Goal: Information Seeking & Learning: Learn about a topic

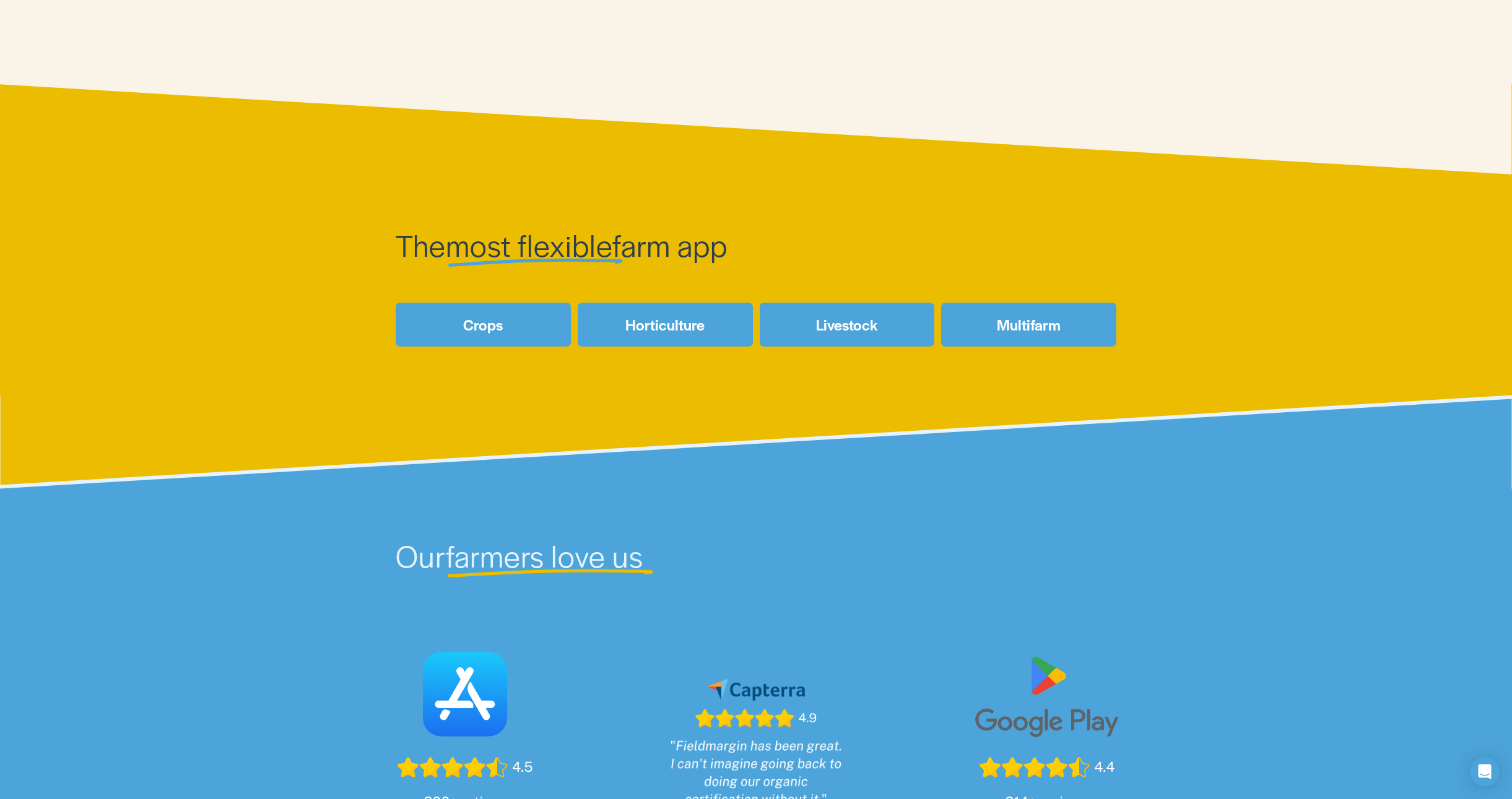
scroll to position [1, 0]
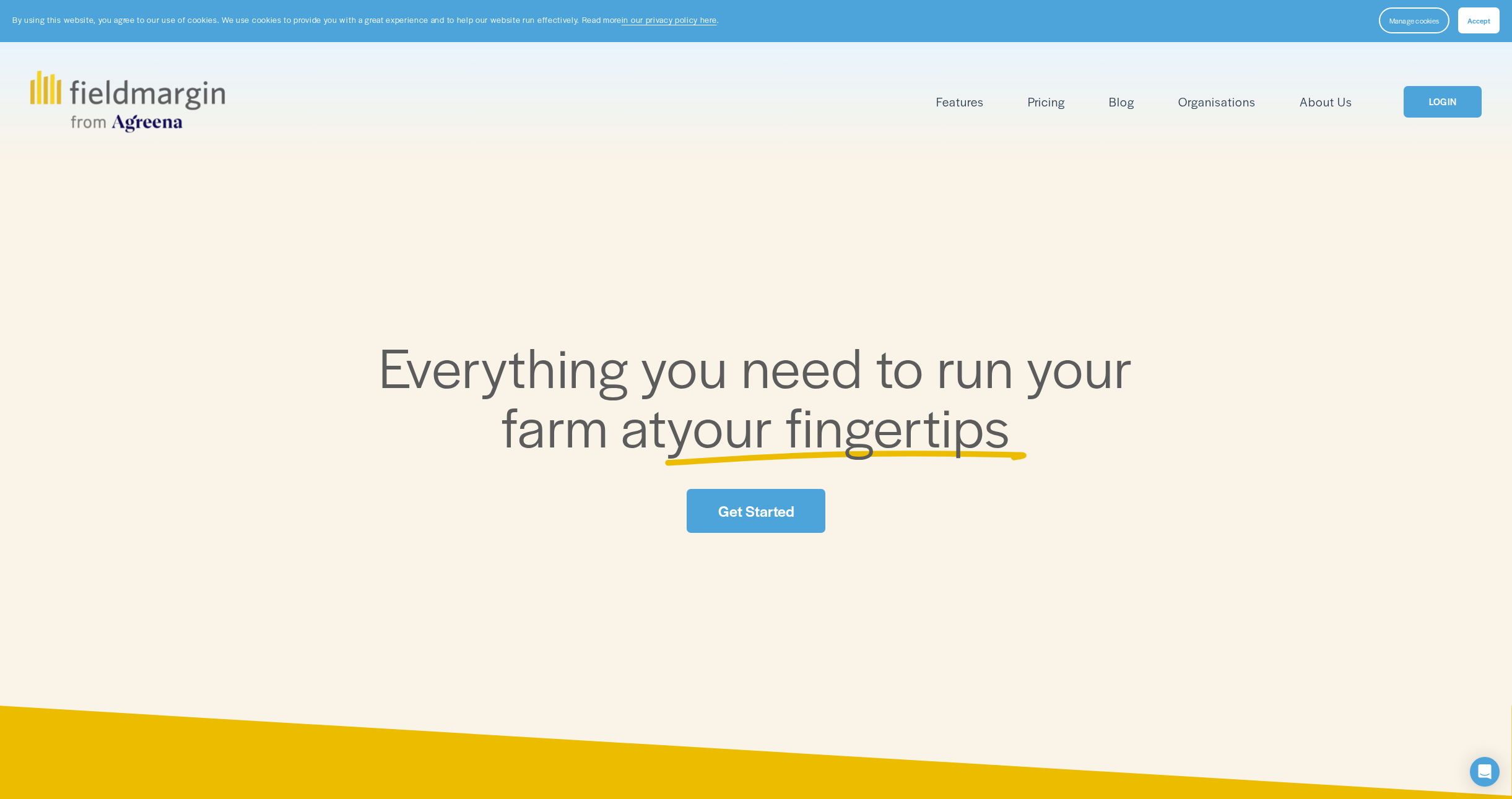
click at [1326, 99] on link "About Us" at bounding box center [1326, 102] width 52 height 21
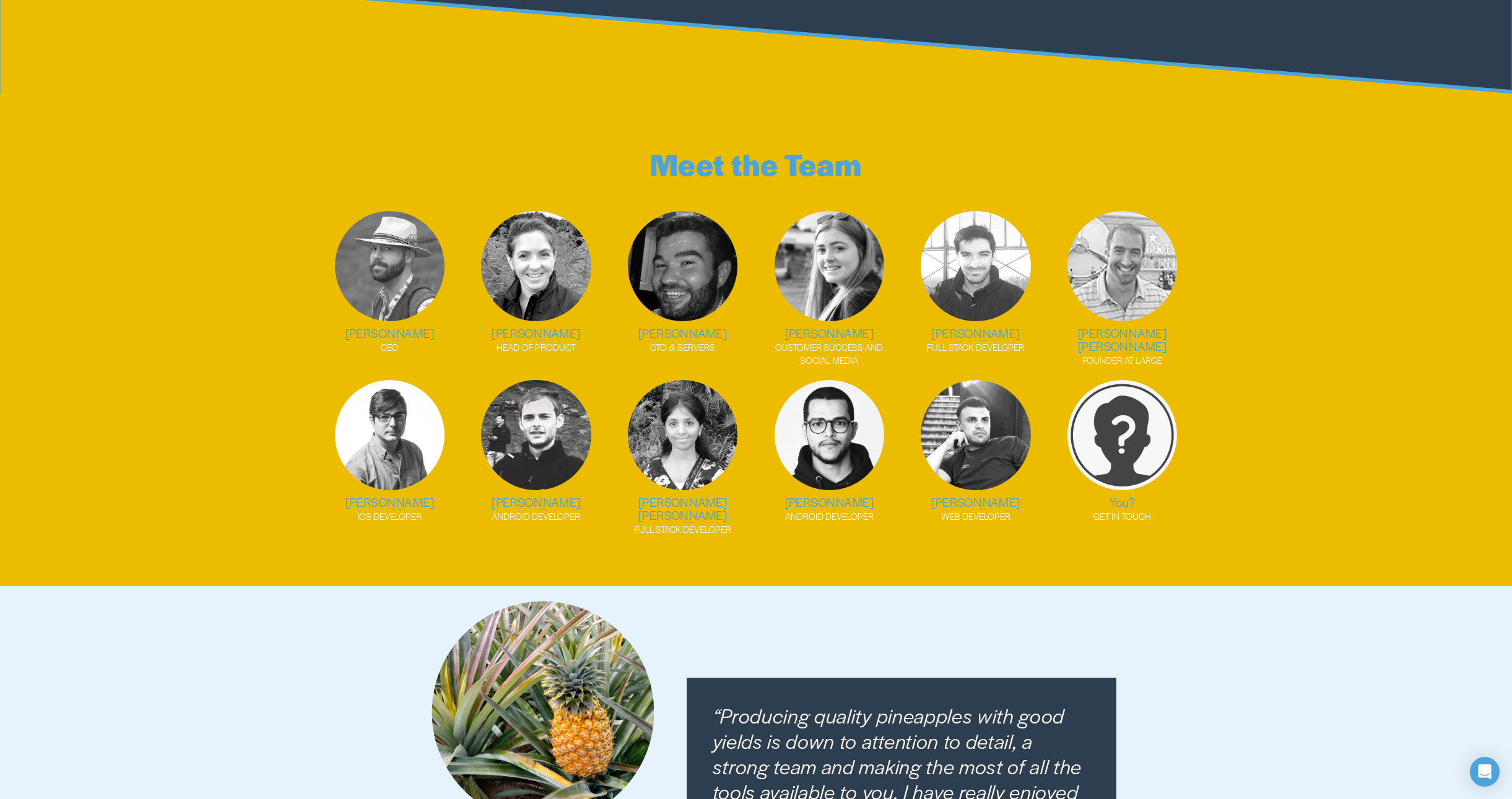
scroll to position [1775, 0]
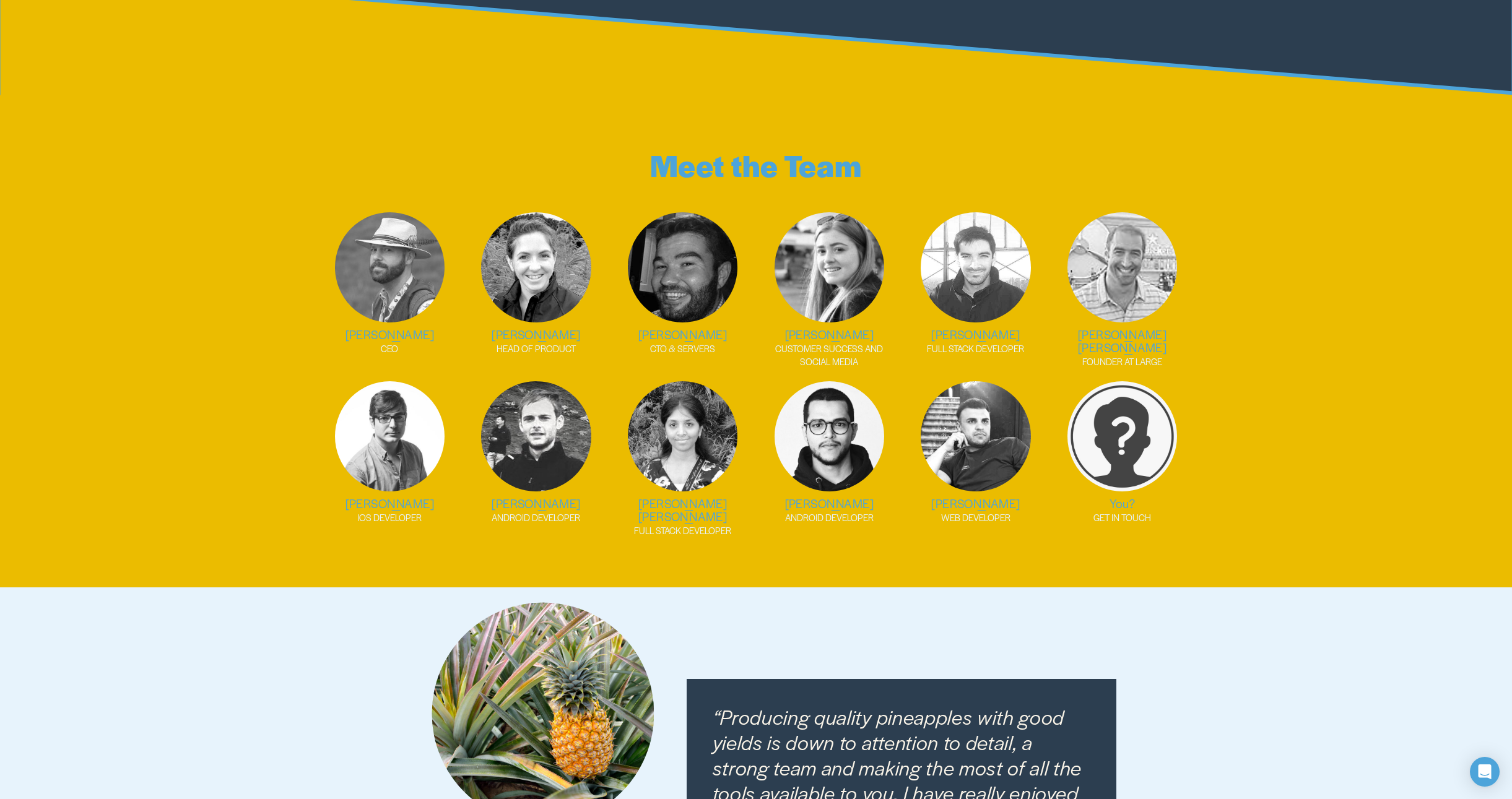
click at [372, 258] on img at bounding box center [390, 267] width 110 height 110
click at [396, 328] on h2 "[PERSON_NAME]" at bounding box center [390, 335] width 134 height 13
drag, startPoint x: 422, startPoint y: 323, endPoint x: 353, endPoint y: 322, distance: 69.0
click at [353, 328] on h2 "[PERSON_NAME]" at bounding box center [390, 335] width 134 height 13
copy h2 "[PERSON_NAME]"
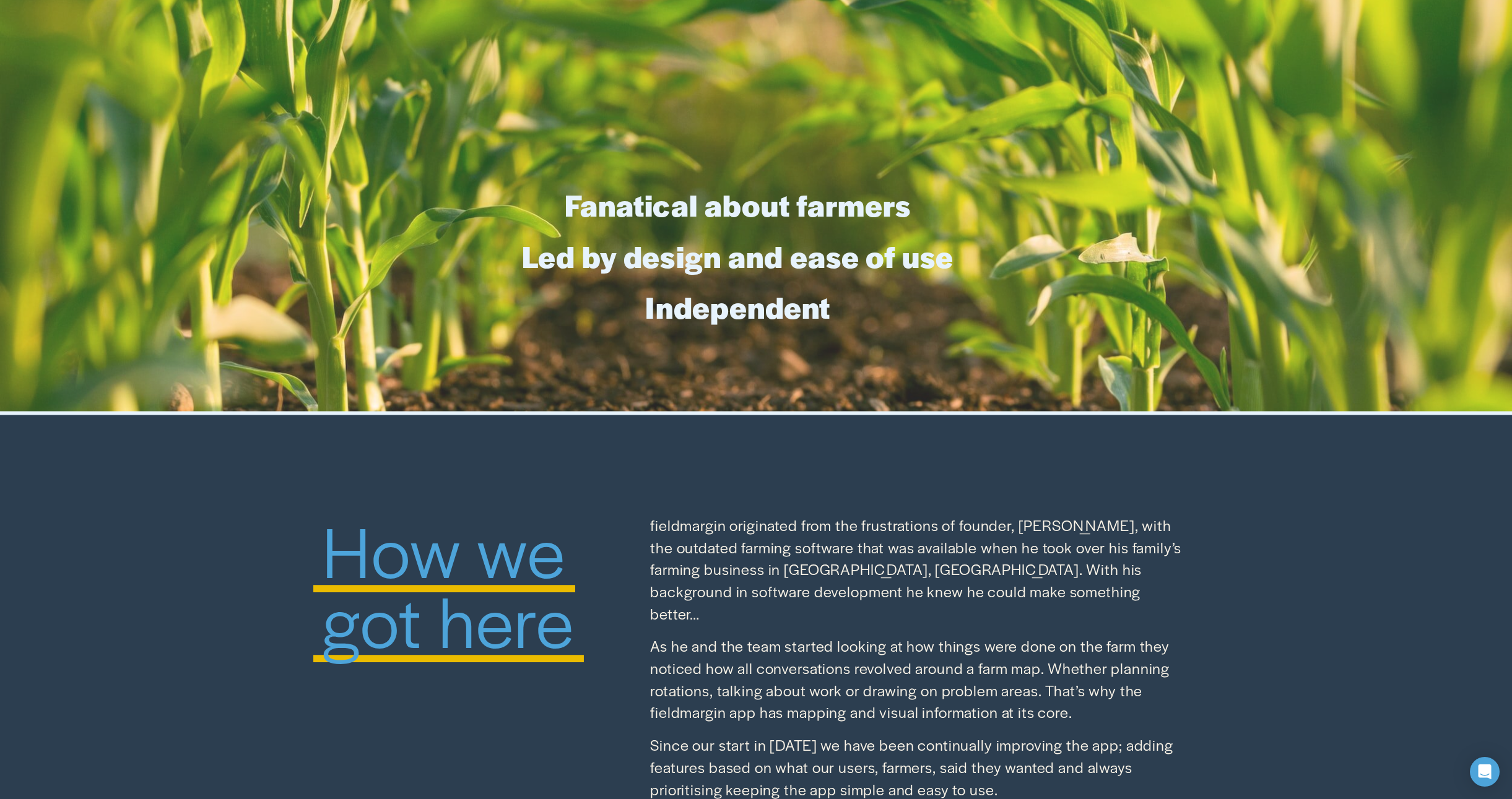
scroll to position [0, 0]
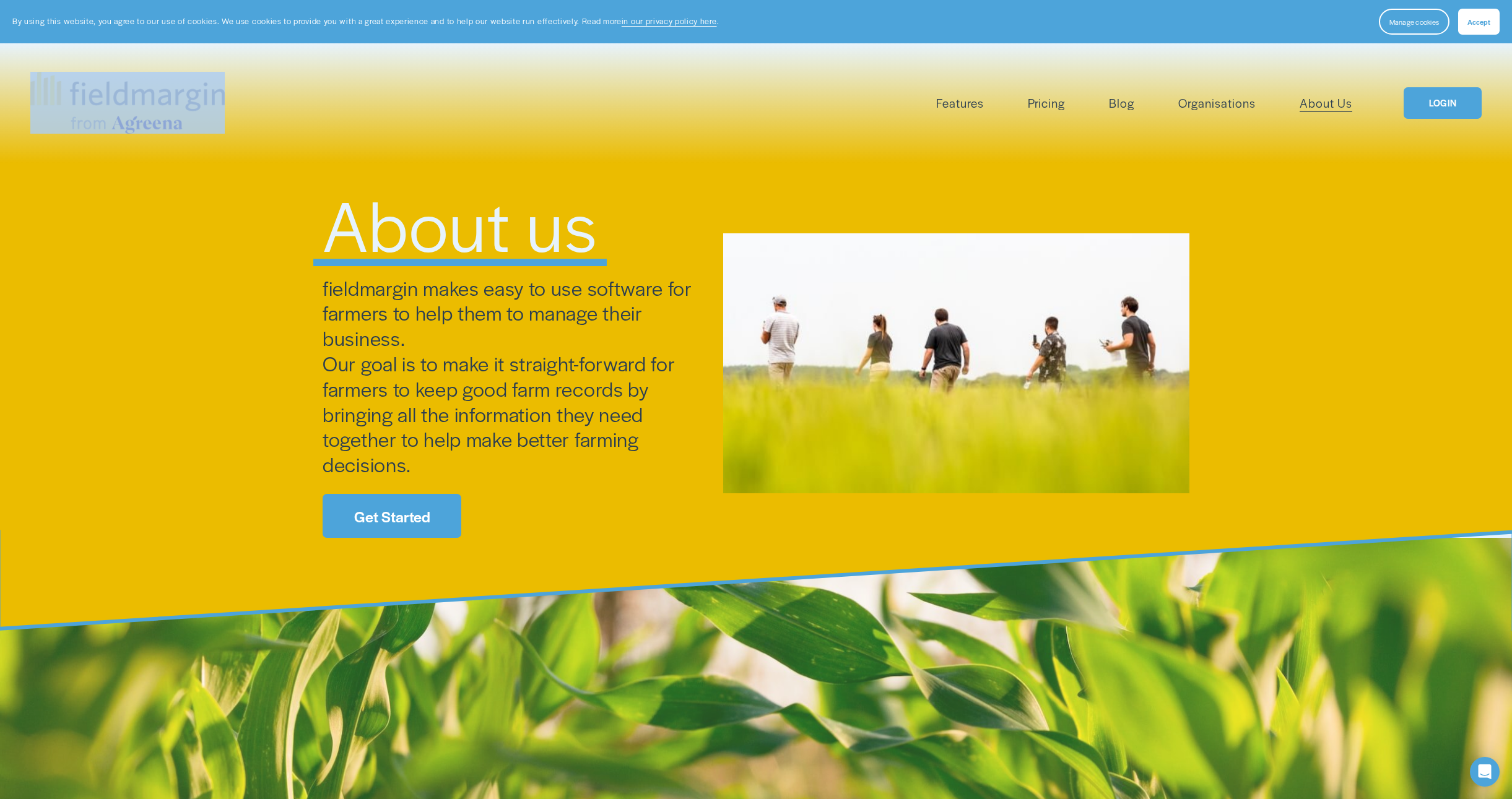
drag, startPoint x: 228, startPoint y: 99, endPoint x: 119, endPoint y: 96, distance: 109.0
click at [119, 96] on div "Features Mapping Plan Work Reporting" at bounding box center [691, 103] width 1322 height 62
click at [321, 291] on div "About us fieldmargin makes easy to use software for farmers to help them to man…" at bounding box center [756, 350] width 1512 height 375
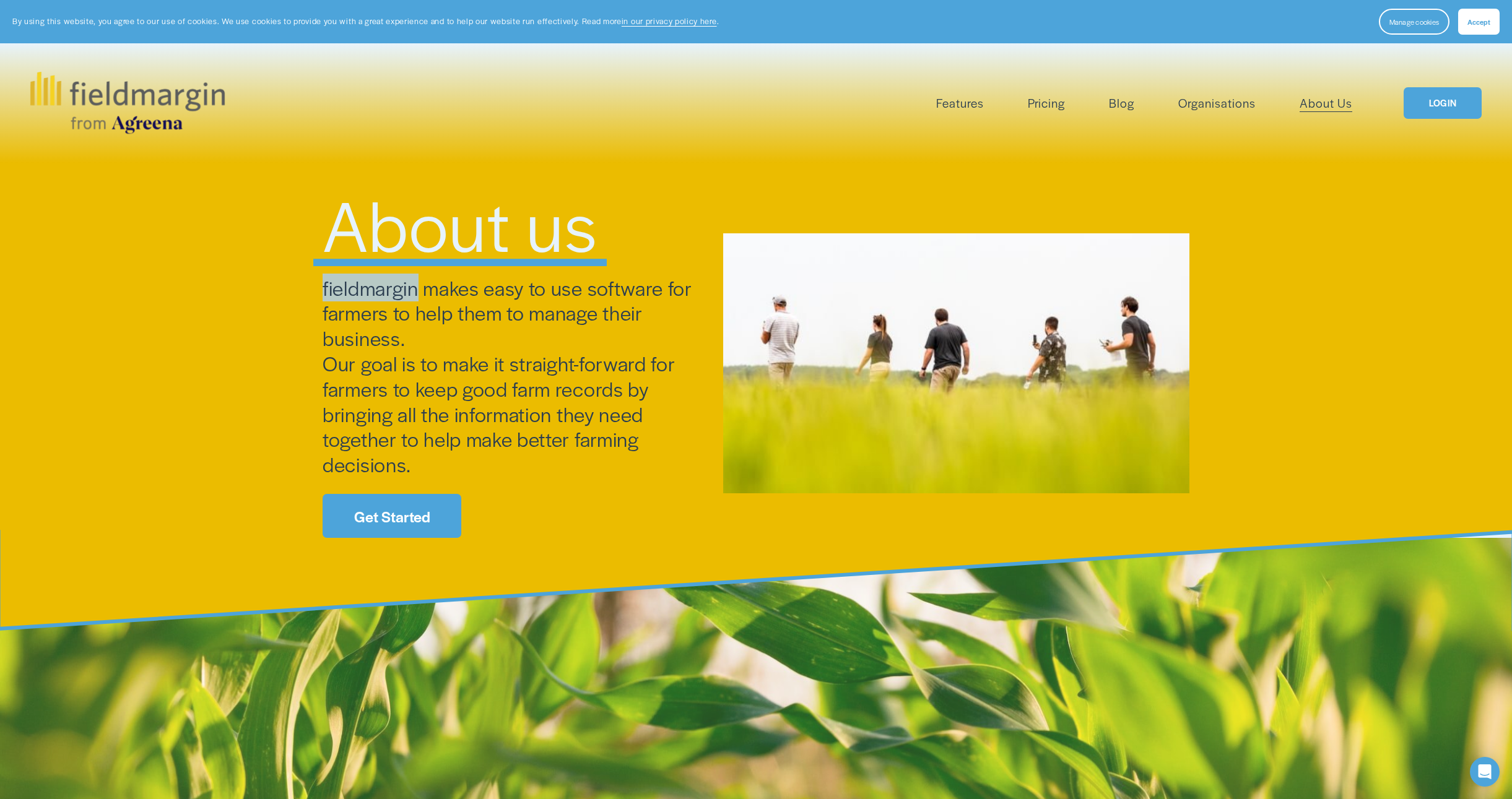
drag, startPoint x: 325, startPoint y: 289, endPoint x: 415, endPoint y: 286, distance: 90.0
click at [415, 286] on span "fieldmargin makes easy to use software for farmers to help them to manage their…" at bounding box center [510, 376] width 374 height 205
copy span "fieldmargin"
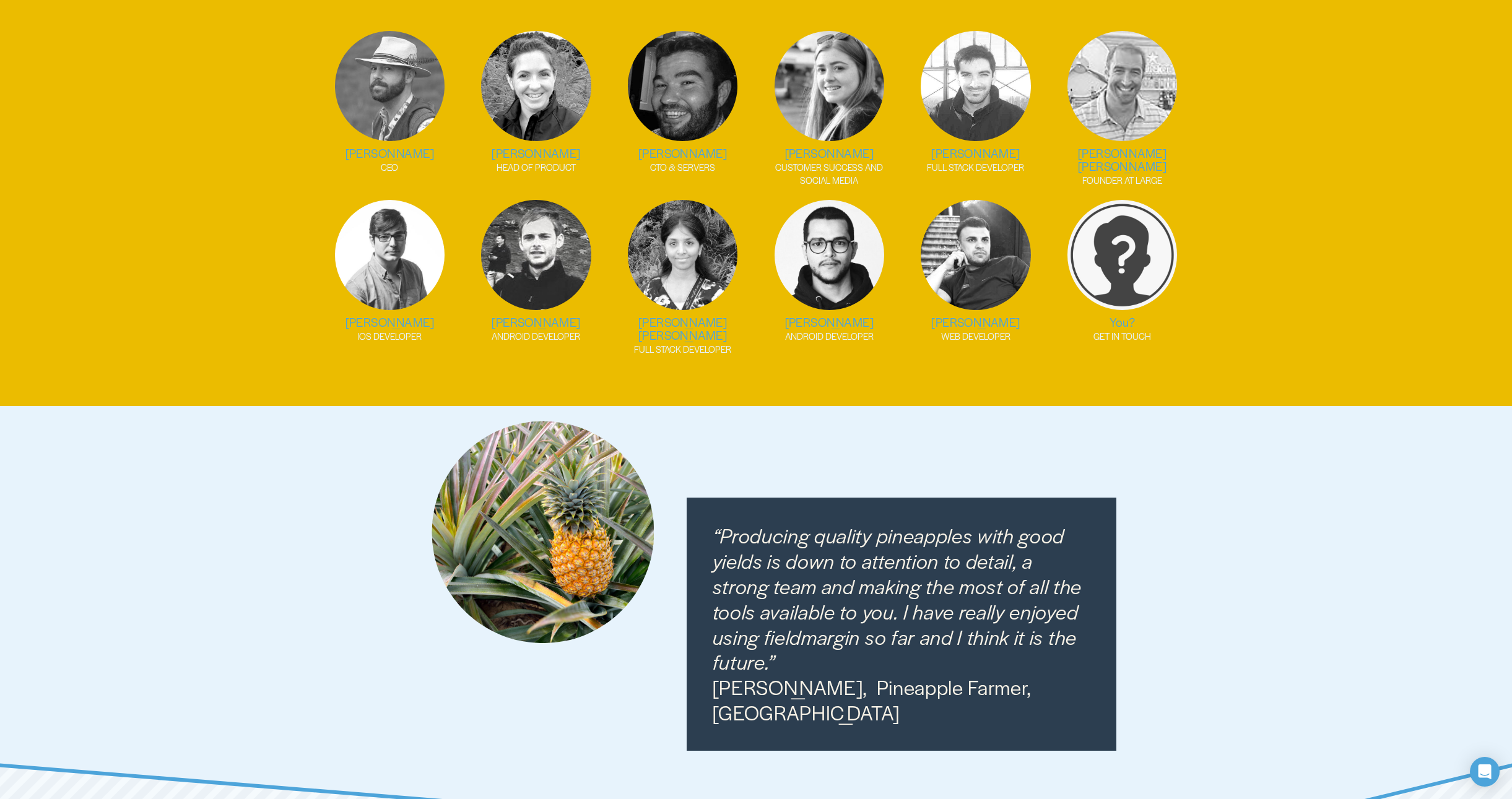
scroll to position [1758, 0]
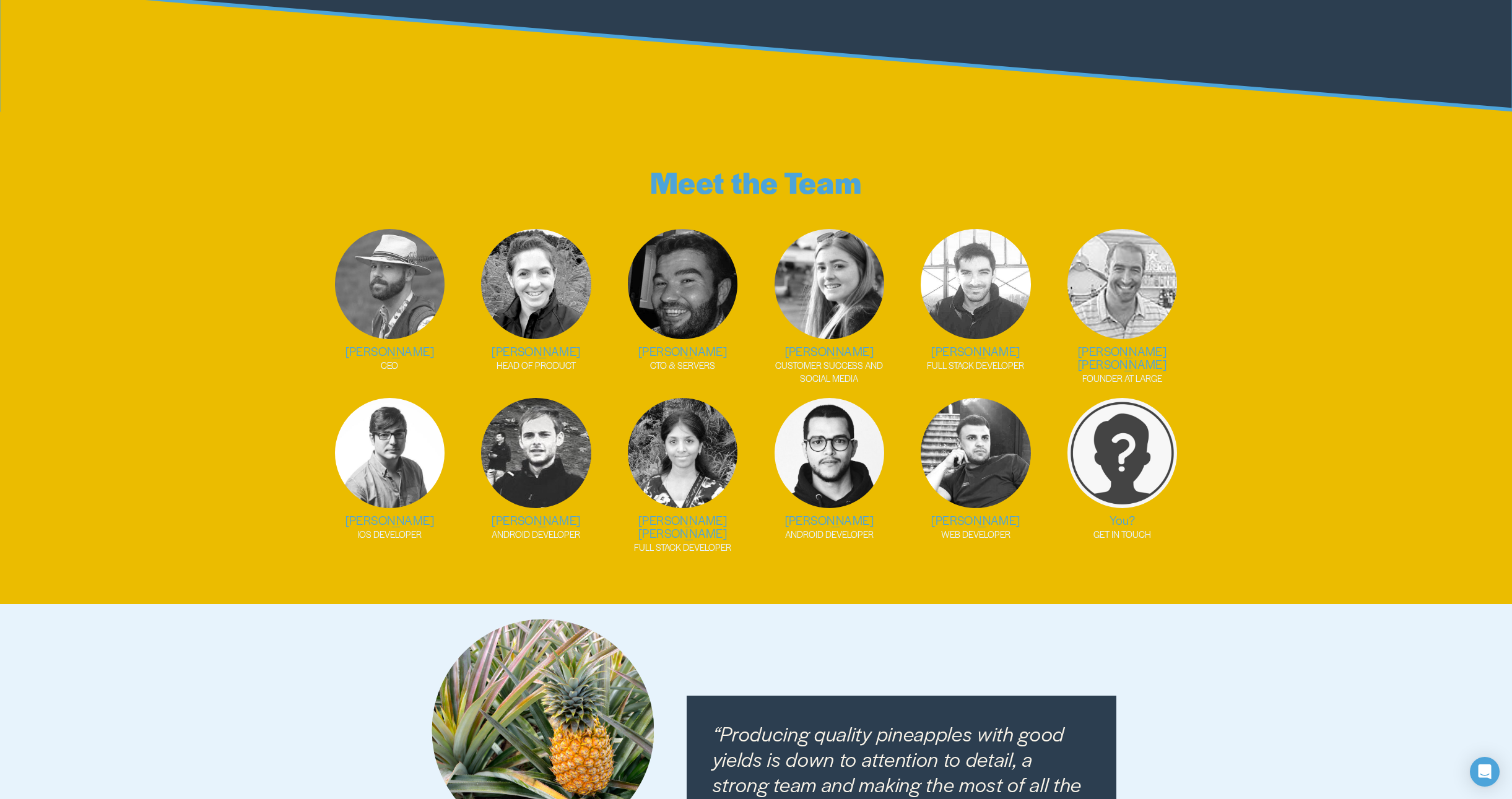
click at [389, 298] on img at bounding box center [390, 284] width 110 height 110
click at [382, 345] on h2 "[PERSON_NAME]" at bounding box center [390, 351] width 134 height 13
click at [592, 322] on li "[PERSON_NAME] HEAD OF PRODUCT" at bounding box center [536, 300] width 134 height 144
click at [555, 461] on img at bounding box center [536, 454] width 110 height 110
click at [678, 468] on img at bounding box center [683, 454] width 110 height 110
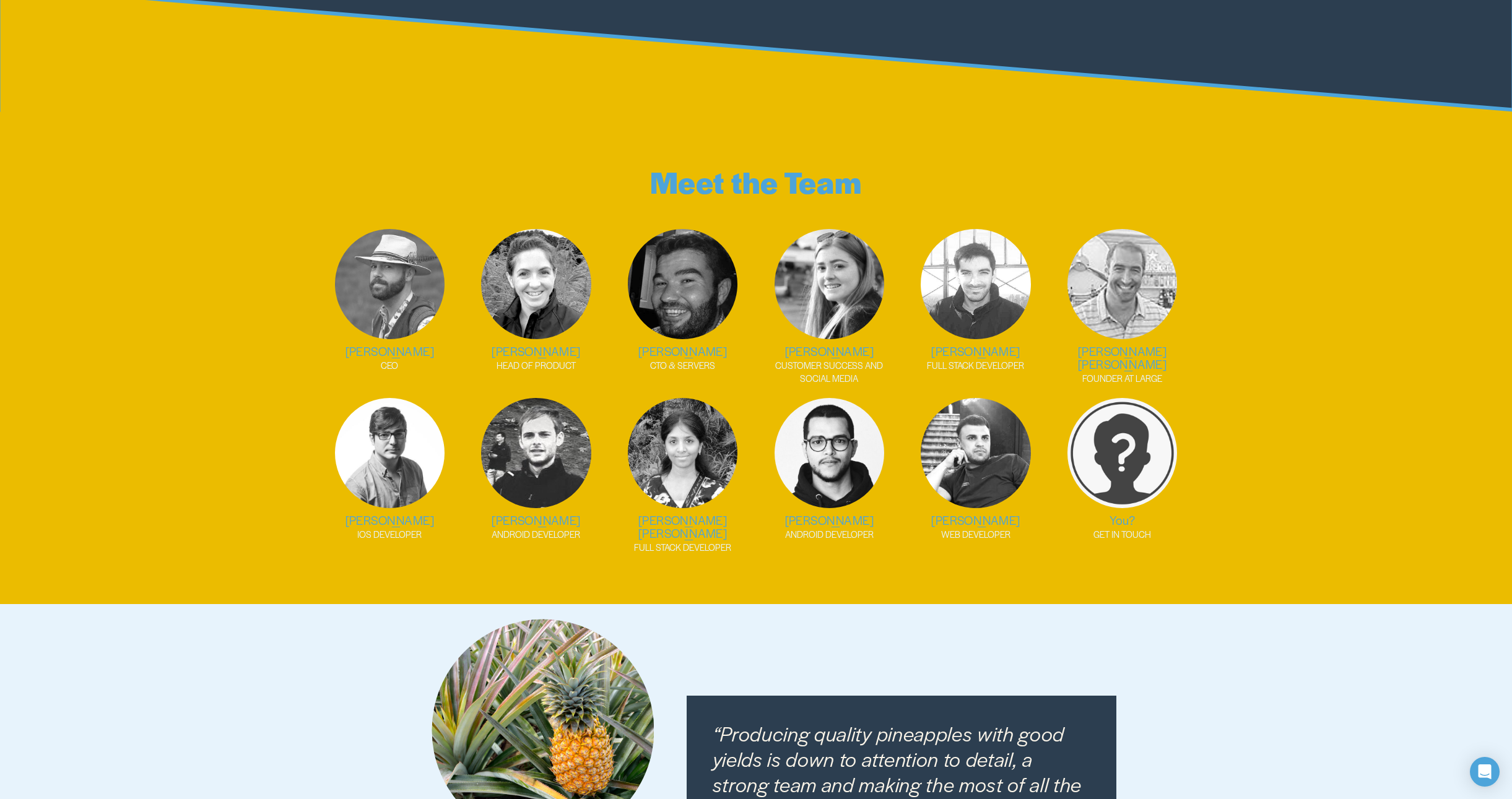
click at [832, 432] on img at bounding box center [830, 454] width 110 height 110
click at [655, 414] on img at bounding box center [683, 454] width 110 height 110
click at [816, 468] on img at bounding box center [830, 454] width 110 height 110
click at [990, 462] on img at bounding box center [976, 454] width 110 height 110
click at [965, 258] on img at bounding box center [976, 284] width 110 height 110
